Goal: Information Seeking & Learning: Ask a question

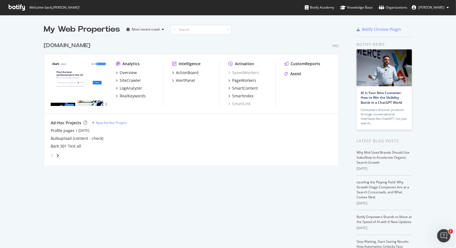
drag, startPoint x: 8, startPoint y: 60, endPoint x: 15, endPoint y: 33, distance: 27.9
click at [14, 32] on div "My Web Properties Most recent crawl www.bark.com Pro Analytics Overview SiteCra…" at bounding box center [228, 152] width 456 height 274
click at [124, 71] on div "Overview" at bounding box center [128, 73] width 17 height 6
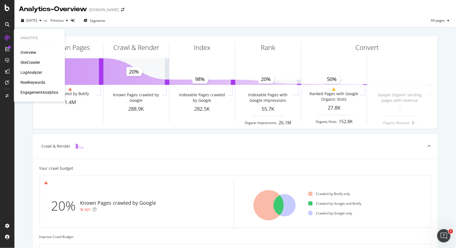
click at [24, 62] on div "SiteCrawler" at bounding box center [31, 63] width 20 height 6
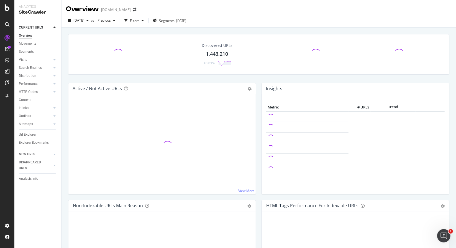
drag, startPoint x: 74, startPoint y: 86, endPoint x: 297, endPoint y: 16, distance: 233.9
click at [297, 16] on div "2025 Aug. 7th vs Previous Filters Segments 2025-07-31" at bounding box center [259, 21] width 395 height 14
drag, startPoint x: 297, startPoint y: 16, endPoint x: 246, endPoint y: 22, distance: 51.6
click at [246, 22] on div "2025 Aug. 7th vs Previous Filters Segments 2025-07-31" at bounding box center [259, 21] width 395 height 11
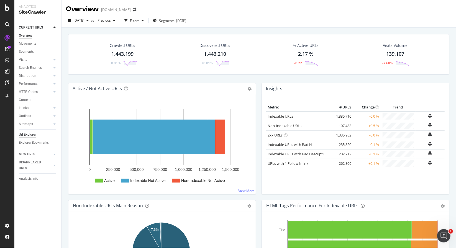
drag, startPoint x: 246, startPoint y: 22, endPoint x: 26, endPoint y: 137, distance: 248.3
click at [26, 137] on div "Url Explorer" at bounding box center [27, 135] width 17 height 6
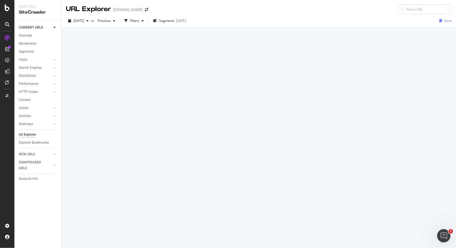
click at [26, 137] on div "Url Explorer" at bounding box center [27, 135] width 17 height 6
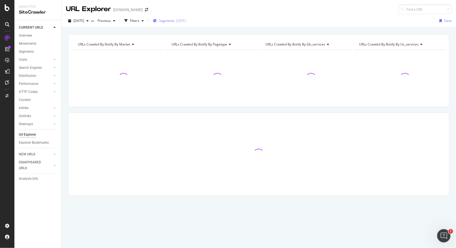
click at [180, 18] on div "Segments 2025-07-31" at bounding box center [169, 21] width 33 height 8
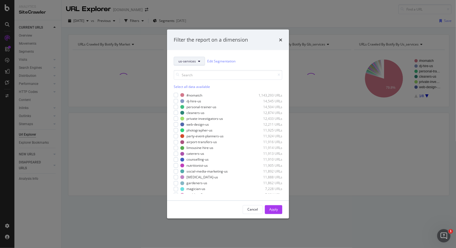
click at [198, 60] on icon "modal" at bounding box center [199, 60] width 2 height 3
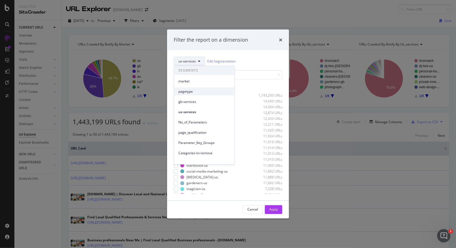
click at [195, 87] on div "pagetype" at bounding box center [204, 91] width 60 height 8
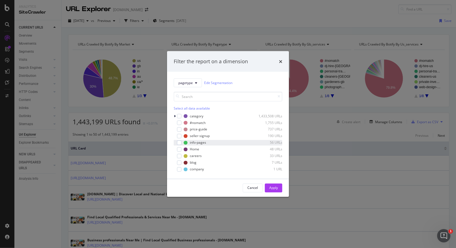
drag, startPoint x: 195, startPoint y: 87, endPoint x: 174, endPoint y: 145, distance: 61.0
click at [174, 145] on div "modal" at bounding box center [175, 143] width 3 height 6
click at [178, 142] on div "info-pages 56 URLs" at bounding box center [228, 143] width 109 height 6
click at [174, 117] on icon "modal" at bounding box center [175, 115] width 2 height 3
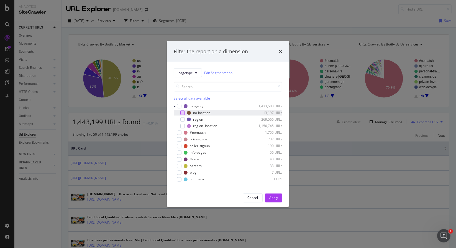
click at [183, 110] on div "modal" at bounding box center [182, 112] width 4 height 4
click at [272, 195] on div "Apply" at bounding box center [273, 197] width 9 height 8
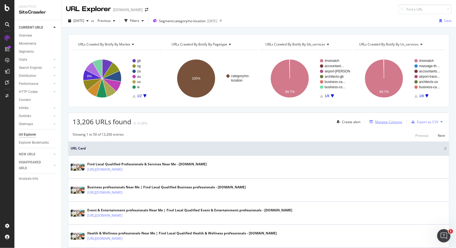
click at [392, 122] on div "Manage Columns" at bounding box center [388, 121] width 27 height 5
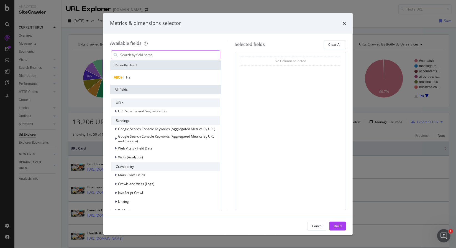
click at [165, 54] on input "modal" at bounding box center [170, 55] width 100 height 8
type input "r"
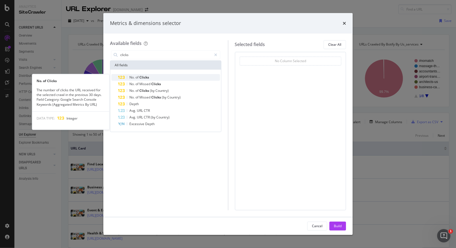
type input "clicks"
click at [148, 78] on span "Clicks" at bounding box center [144, 77] width 10 height 5
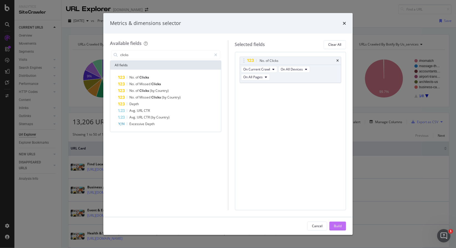
click at [336, 224] on div "Build" at bounding box center [338, 225] width 8 height 5
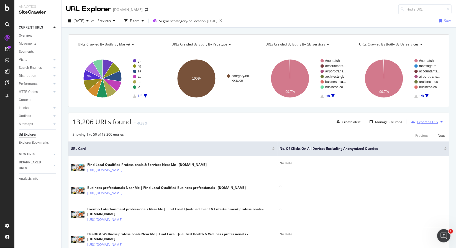
click at [417, 120] on div "Export as CSV" at bounding box center [427, 121] width 21 height 5
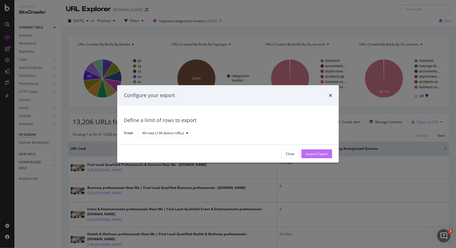
click at [327, 157] on div "Launch Export" at bounding box center [317, 154] width 22 height 8
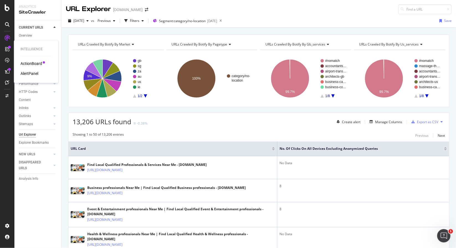
click at [31, 73] on div "AlertPanel" at bounding box center [30, 74] width 18 height 6
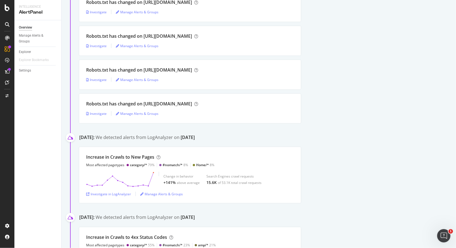
scroll to position [637, 0]
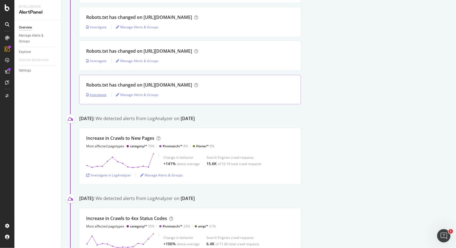
click at [101, 95] on div "Investigate" at bounding box center [96, 94] width 21 height 8
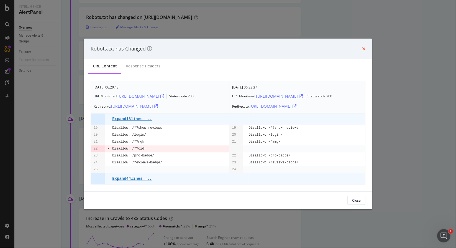
click at [364, 50] on icon "times" at bounding box center [363, 49] width 3 height 4
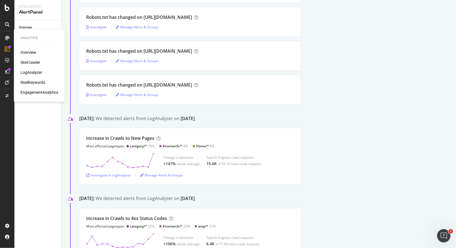
click at [33, 69] on div "Overview SiteCrawler LogAnalyzer RealKeywords EngagementAnalytics" at bounding box center [40, 72] width 38 height 45
click at [33, 70] on div "LogAnalyzer" at bounding box center [32, 73] width 22 height 6
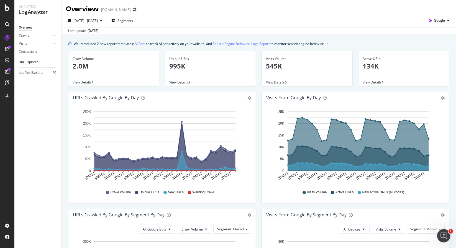
click at [33, 62] on div "URL Explorer" at bounding box center [28, 62] width 19 height 6
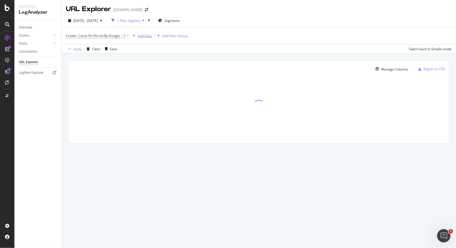
click at [138, 33] on div "Add Filter" at bounding box center [141, 36] width 22 height 6
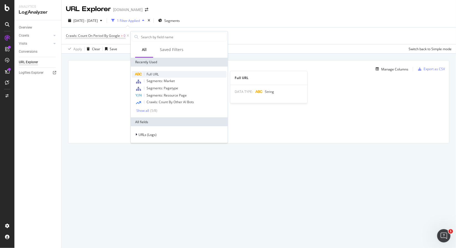
click at [152, 73] on span "Full URL" at bounding box center [153, 74] width 12 height 5
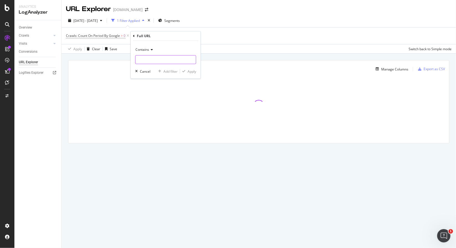
click at [149, 56] on input "text" at bounding box center [166, 59] width 60 height 9
paste input "/?popup=true&_ampcid"
type input "/?popup=true&_ampcid"
drag, startPoint x: 192, startPoint y: 72, endPoint x: 192, endPoint y: 68, distance: 3.9
click at [193, 70] on div "Apply" at bounding box center [192, 71] width 9 height 5
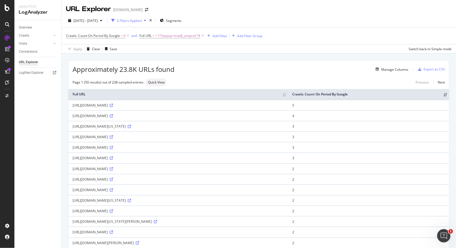
click at [22, 160] on div "Overview Crawls Daily Distribution Segments Distribution HTTP Codes Resources V…" at bounding box center [37, 134] width 47 height 228
click at [34, 120] on div "Overview Crawls Daily Distribution Segments Distribution HTTP Codes Resources V…" at bounding box center [37, 134] width 47 height 228
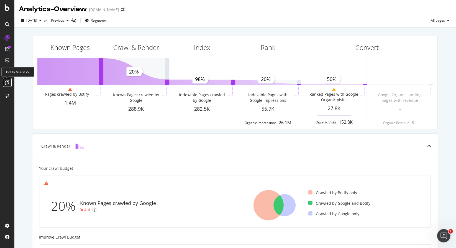
click at [5, 83] on icon at bounding box center [7, 82] width 4 height 4
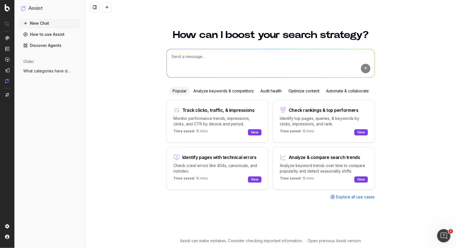
click at [211, 60] on textarea at bounding box center [271, 63] width 208 height 28
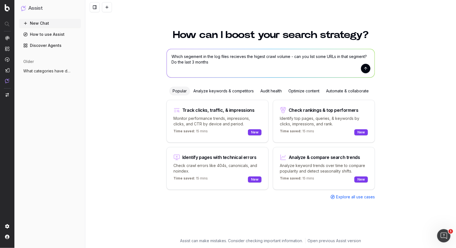
type textarea "Which segement in the log files recieves the higest crawl volume - can you list…"
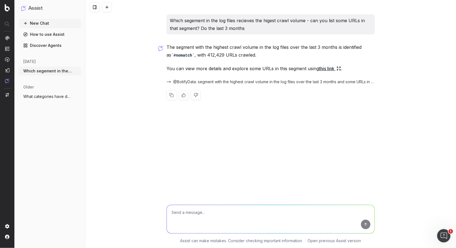
click at [325, 68] on link "this link" at bounding box center [330, 69] width 22 height 8
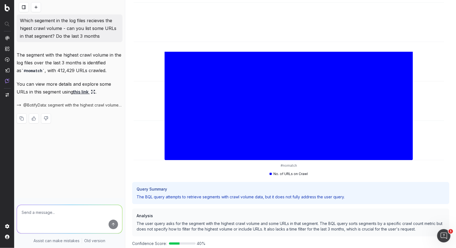
scroll to position [72, 0]
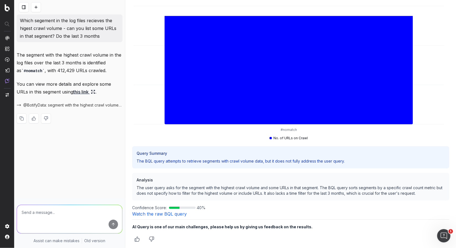
click at [157, 213] on link "Watch the raw BQL query" at bounding box center [159, 214] width 55 height 6
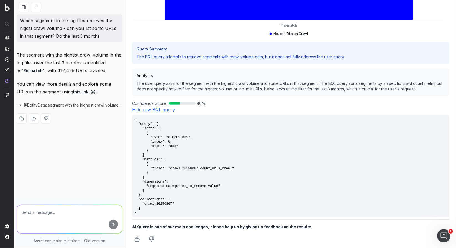
scroll to position [0, 0]
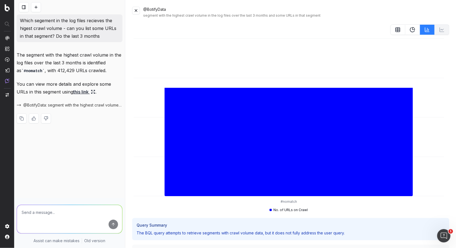
click at [397, 30] on rect at bounding box center [398, 30] width 4 height 4
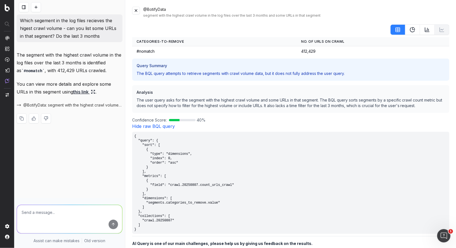
click at [81, 213] on textarea at bounding box center [69, 219] width 105 height 28
type textarea "exclude"
click at [113, 225] on button "submit" at bounding box center [113, 223] width 9 height 9
click at [90, 218] on textarea at bounding box center [69, 219] width 105 height 28
type textarea "exclude #nomatch"
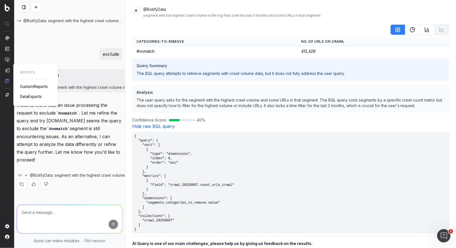
click at [22, 97] on span "DataExports" at bounding box center [31, 96] width 22 height 4
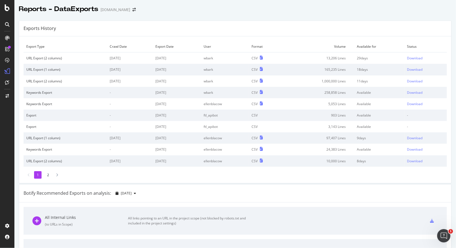
drag, startPoint x: 0, startPoint y: 0, endPoint x: 309, endPoint y: 176, distance: 355.4
click at [309, 176] on div "1 2" at bounding box center [235, 174] width 423 height 7
click at [161, 60] on td "[DATE]" at bounding box center [177, 58] width 48 height 12
click at [410, 58] on div "Download" at bounding box center [415, 58] width 16 height 5
click at [8, 83] on icon at bounding box center [7, 82] width 4 height 4
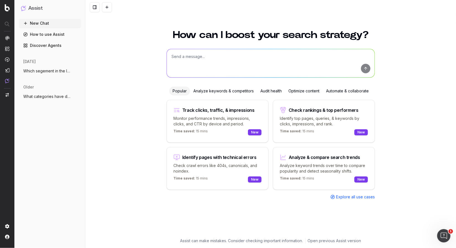
click at [209, 66] on textarea at bounding box center [271, 63] width 208 height 28
paste textarea "/?popup=true&_ampcid"
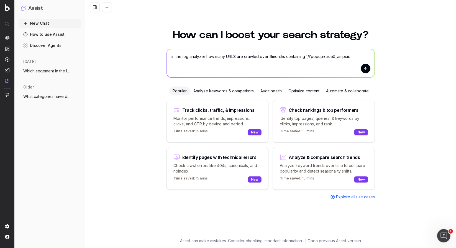
type textarea "in the log analyzer how many URLS are crawled over 6months containing '/?popup=…"
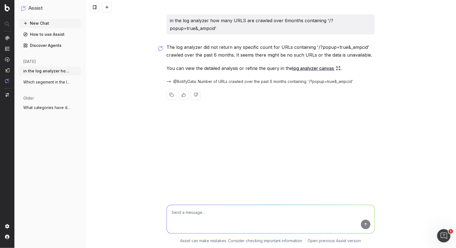
click at [55, 179] on div "New Chat How to use Assist Discover Agents today in the log analyzer how many U…" at bounding box center [50, 132] width 62 height 227
click at [337, 67] on link "log analyzer canvas" at bounding box center [316, 68] width 48 height 8
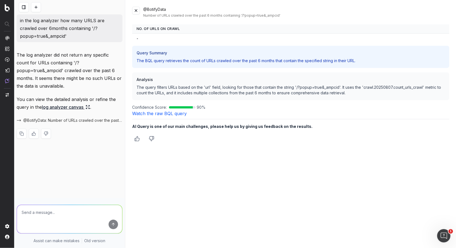
click at [8, 11] on nav at bounding box center [7, 124] width 14 height 248
click at [8, 9] on img at bounding box center [7, 7] width 5 height 7
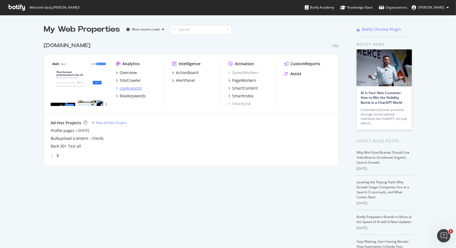
click at [126, 90] on div "LogAnalyzer" at bounding box center [131, 88] width 22 height 6
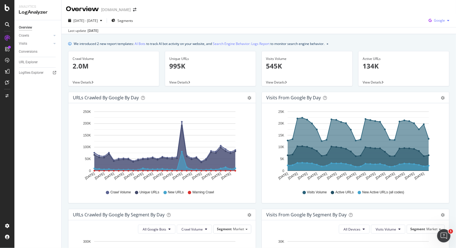
click at [437, 20] on span "Google" at bounding box center [439, 20] width 11 height 5
click at [438, 52] on span "OpenAI" at bounding box center [440, 52] width 21 height 5
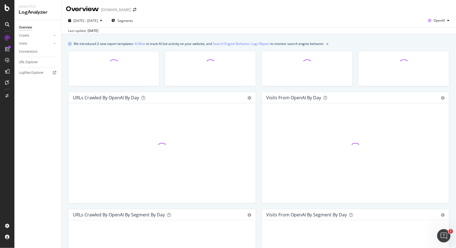
click at [100, 14] on div "2025 Jul. 12th - Aug. 10th Segments OpenAI Last update Aug. 12, 2025" at bounding box center [259, 24] width 395 height 20
click at [94, 18] on div "2025 Jul. 12th - Aug. 10th" at bounding box center [85, 20] width 24 height 5
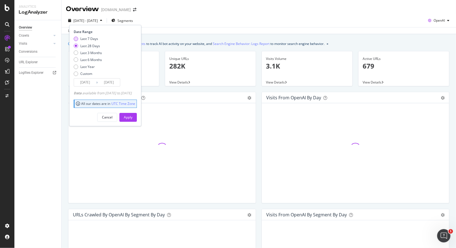
click at [93, 40] on div "Last 7 Days" at bounding box center [89, 38] width 18 height 5
type input "2025/08/04"
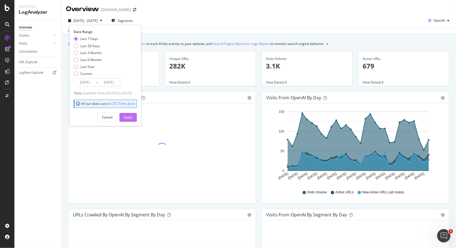
click at [132, 115] on div "Apply" at bounding box center [128, 117] width 9 height 5
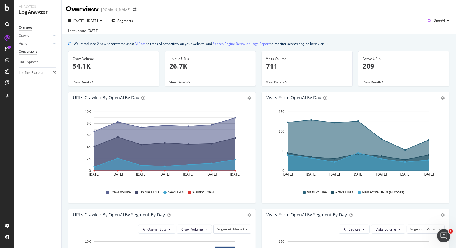
click at [24, 50] on div "Conversions" at bounding box center [28, 52] width 19 height 6
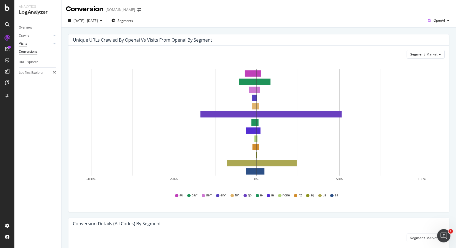
drag, startPoint x: 24, startPoint y: 50, endPoint x: 24, endPoint y: 43, distance: 7.2
click at [24, 43] on div "Visits" at bounding box center [23, 44] width 8 height 6
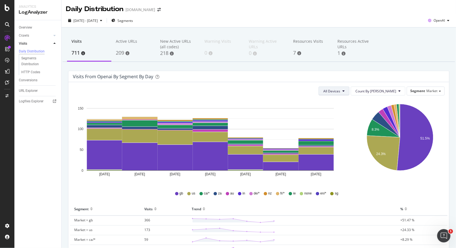
click at [349, 92] on button "All Devices" at bounding box center [334, 90] width 31 height 9
click at [424, 100] on icon "8.3% 24.3% 51.5%" at bounding box center [400, 141] width 88 height 83
click at [24, 74] on div "HTTP Codes" at bounding box center [30, 72] width 19 height 6
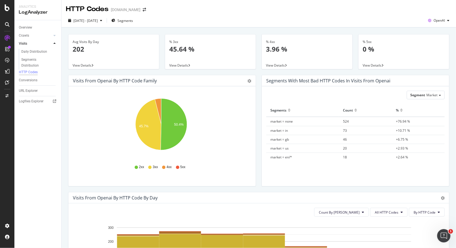
click at [223, 97] on icon "45.7% 50.4%" at bounding box center [161, 127] width 177 height 64
click at [247, 81] on icon "gear" at bounding box center [249, 81] width 4 height 4
click at [249, 81] on icon "gear" at bounding box center [249, 81] width 4 height 4
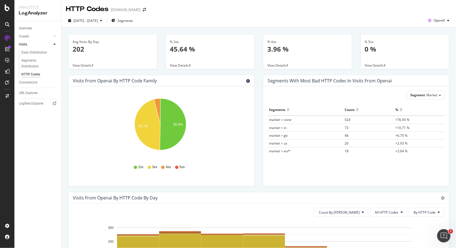
click at [246, 80] on icon "gear" at bounding box center [248, 81] width 4 height 4
click at [177, 92] on div "Hold CTRL while clicking to filter the report. 45.7% 50.4% HTTP Code Volume 2xx…" at bounding box center [161, 136] width 186 height 100
click at [158, 105] on icon "A chart." at bounding box center [157, 111] width 6 height 26
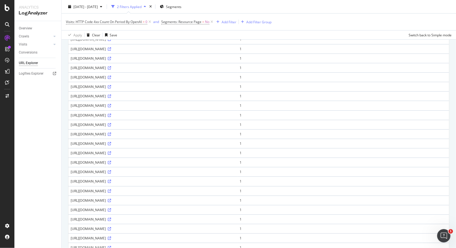
scroll to position [272, 0]
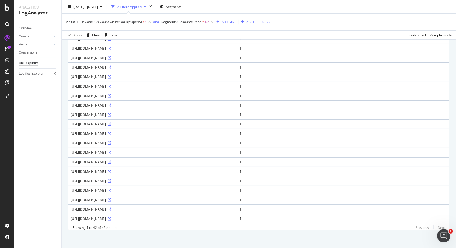
click at [134, 23] on span "Visits: HTTP Code 4xx Count On Period By OpenAI" at bounding box center [104, 21] width 76 height 5
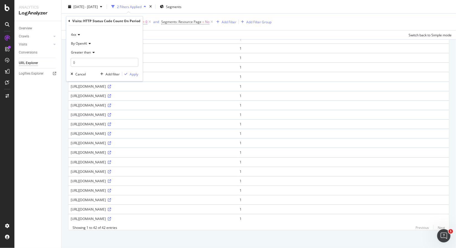
click at [77, 47] on div "By OpenAI" at bounding box center [105, 43] width 68 height 9
click at [117, 46] on div "By OpenAI" at bounding box center [105, 43] width 68 height 9
click at [83, 42] on span "By OpenAI" at bounding box center [79, 43] width 16 height 5
click at [202, 31] on div "Apply Clear Save Switch back to Simple mode" at bounding box center [259, 34] width 395 height 9
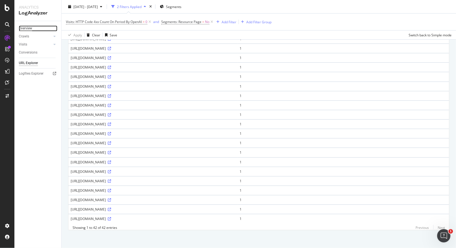
click at [31, 29] on div "Overview" at bounding box center [25, 28] width 13 height 6
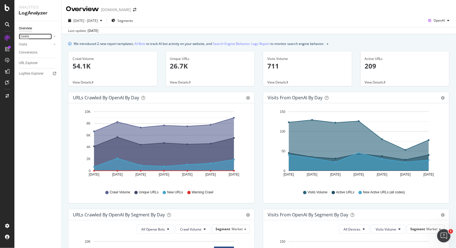
click at [25, 39] on div "Crawls" at bounding box center [24, 37] width 10 height 6
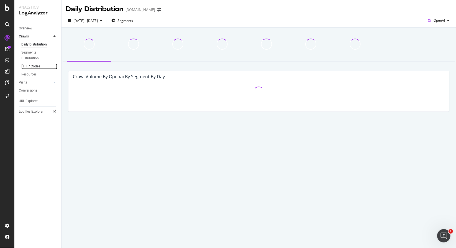
click at [26, 67] on div "HTTP Codes" at bounding box center [30, 66] width 19 height 6
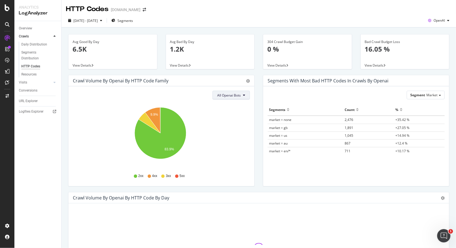
click at [239, 95] on span "All Openai Bots" at bounding box center [229, 95] width 24 height 5
click at [237, 116] on span "GPTBot" at bounding box center [228, 116] width 24 height 5
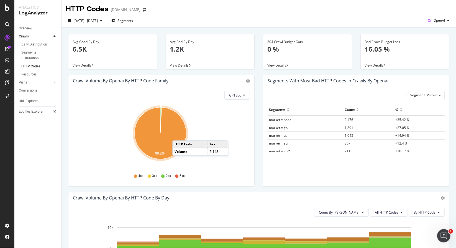
click at [178, 135] on icon "A chart." at bounding box center [161, 133] width 52 height 52
